Goal: Navigation & Orientation: Find specific page/section

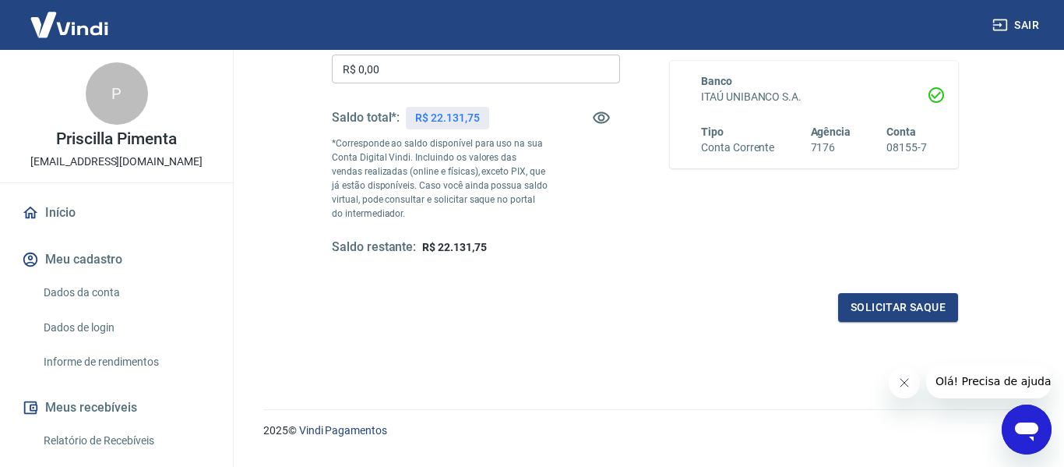
scroll to position [318, 0]
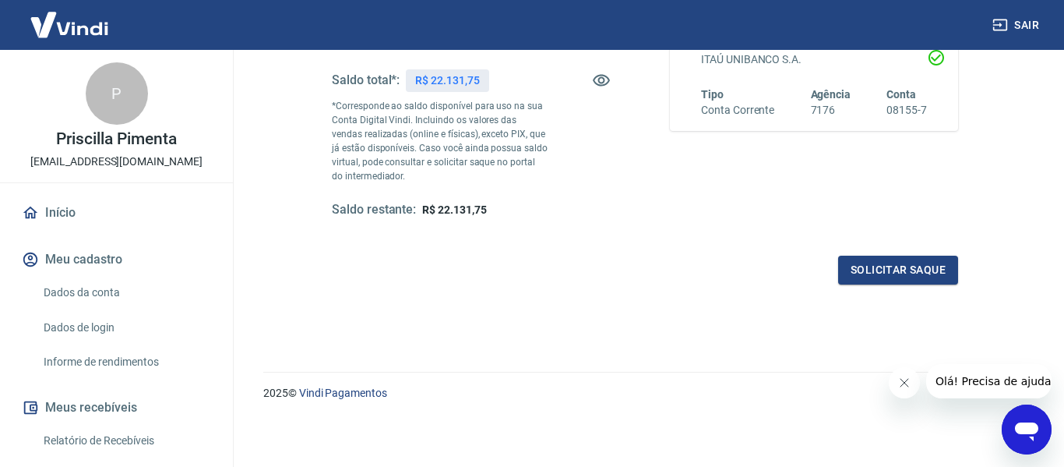
click at [59, 206] on link "Início" at bounding box center [117, 213] width 196 height 34
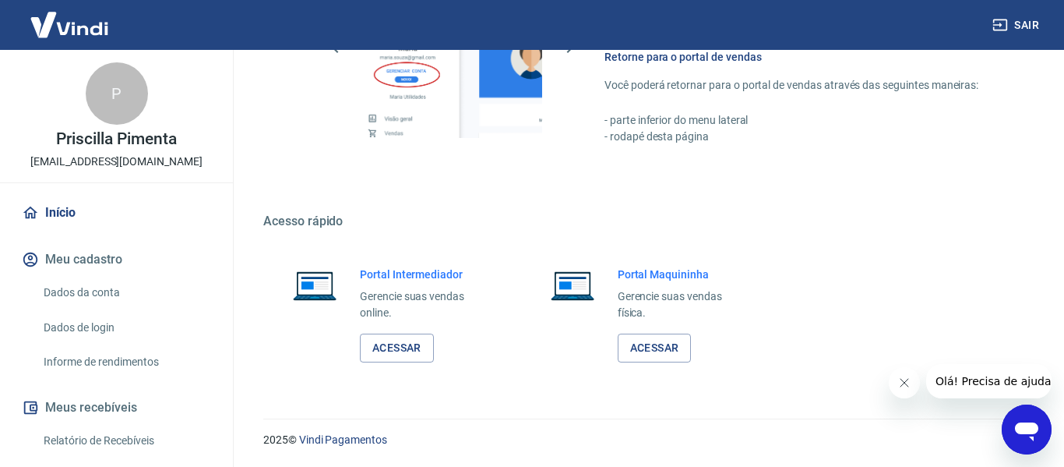
scroll to position [795, 0]
click at [410, 352] on link "Acessar" at bounding box center [397, 347] width 74 height 29
